Goal: Find contact information: Find contact information

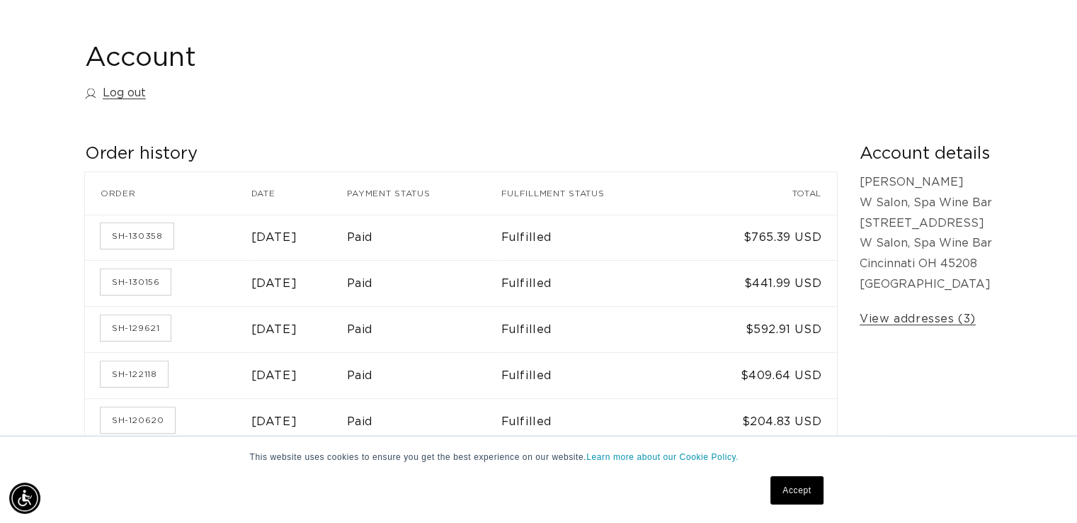
scroll to position [132, 0]
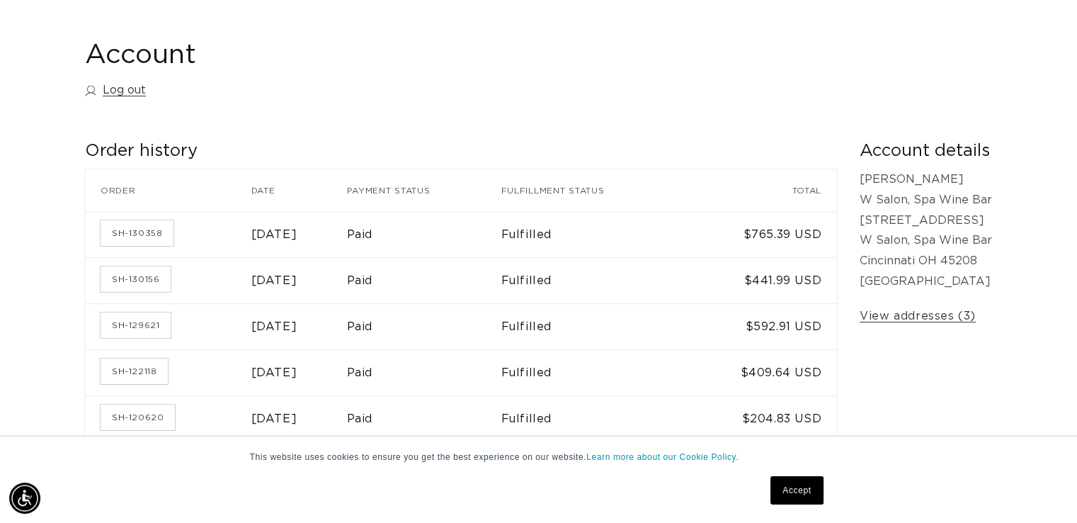
drag, startPoint x: 1081, startPoint y: 93, endPoint x: 1083, endPoint y: 125, distance: 32.7
click at [1076, 125] on html "This website uses cookies to ensure you get the best experience on our website.…" at bounding box center [538, 129] width 1077 height 523
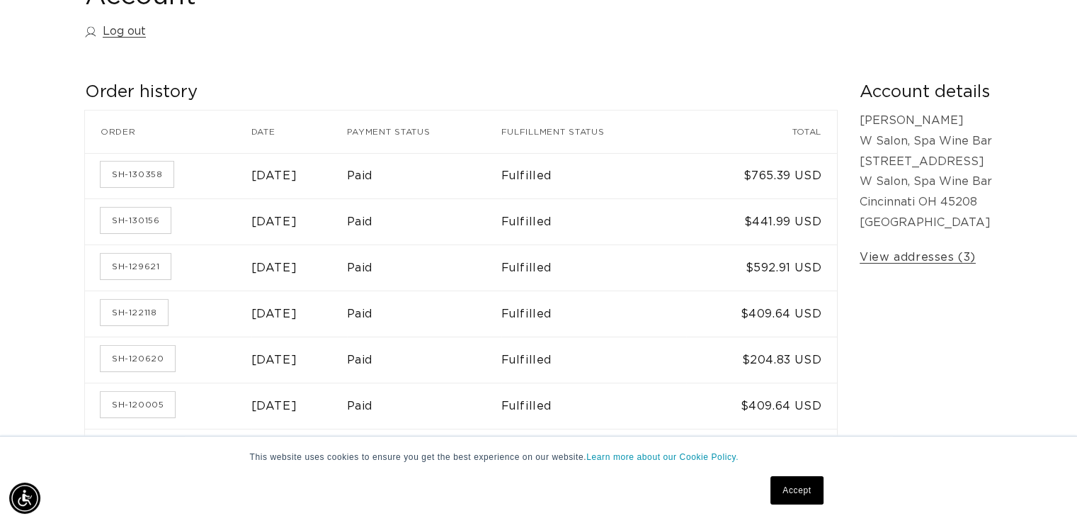
scroll to position [208, 0]
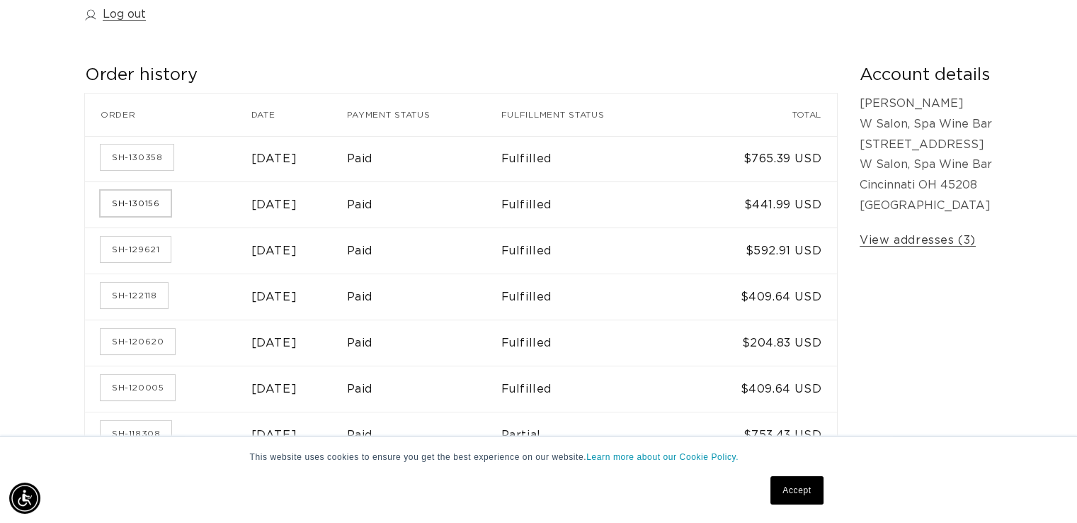
click at [144, 202] on link "SH-130156" at bounding box center [136, 202] width 70 height 25
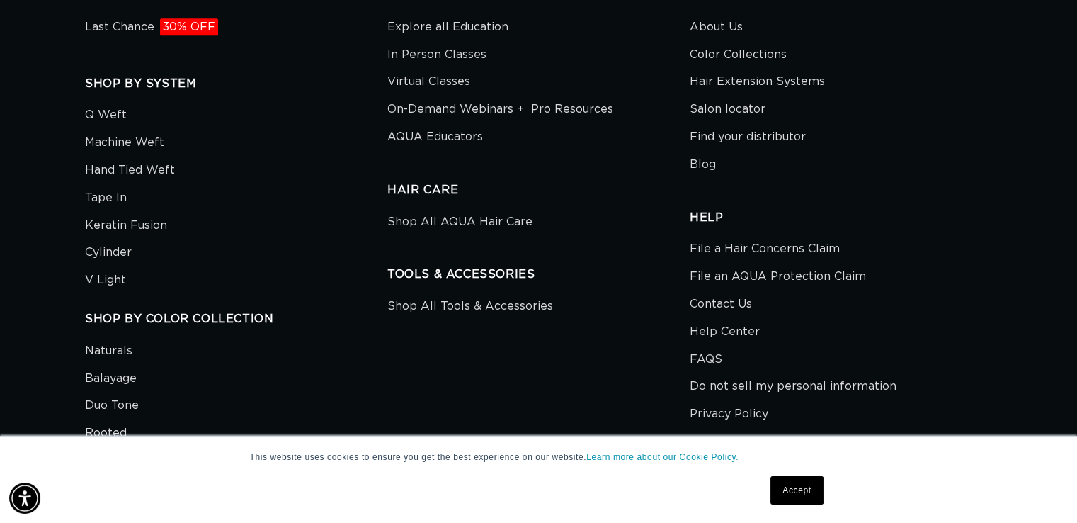
scroll to position [0, 1952]
click at [722, 295] on link "Contact Us" at bounding box center [721, 304] width 62 height 28
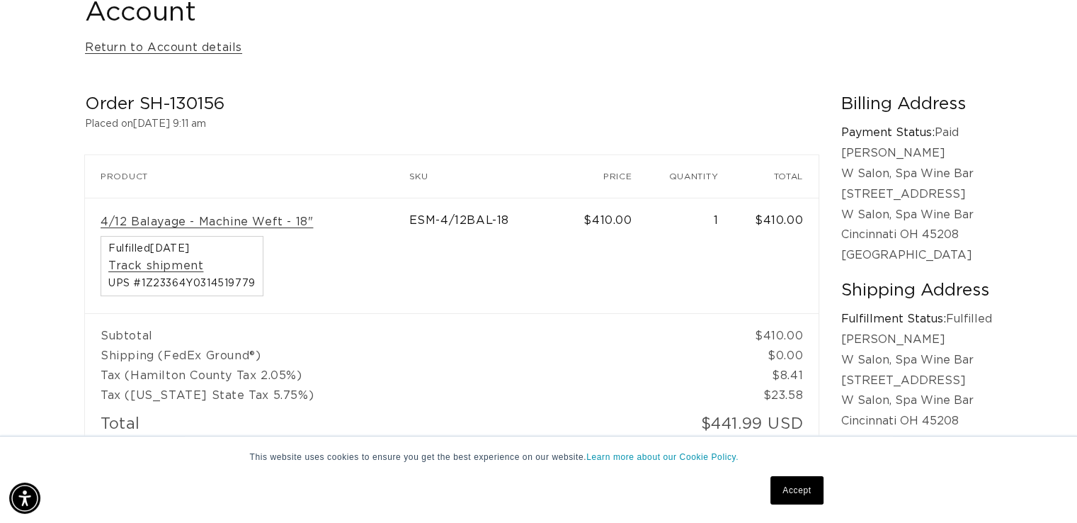
scroll to position [0, 0]
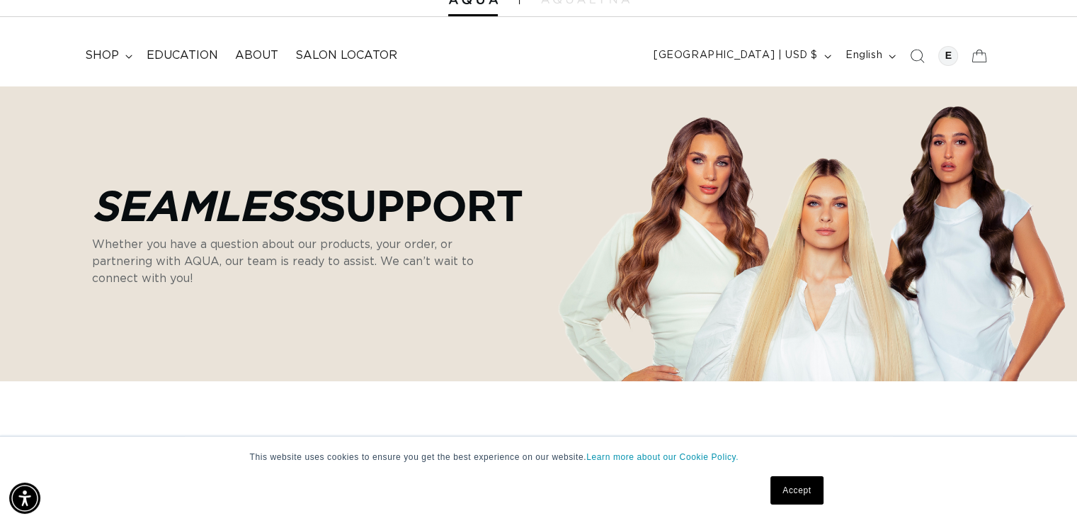
scroll to position [0, 1952]
